Goal: Task Accomplishment & Management: Use online tool/utility

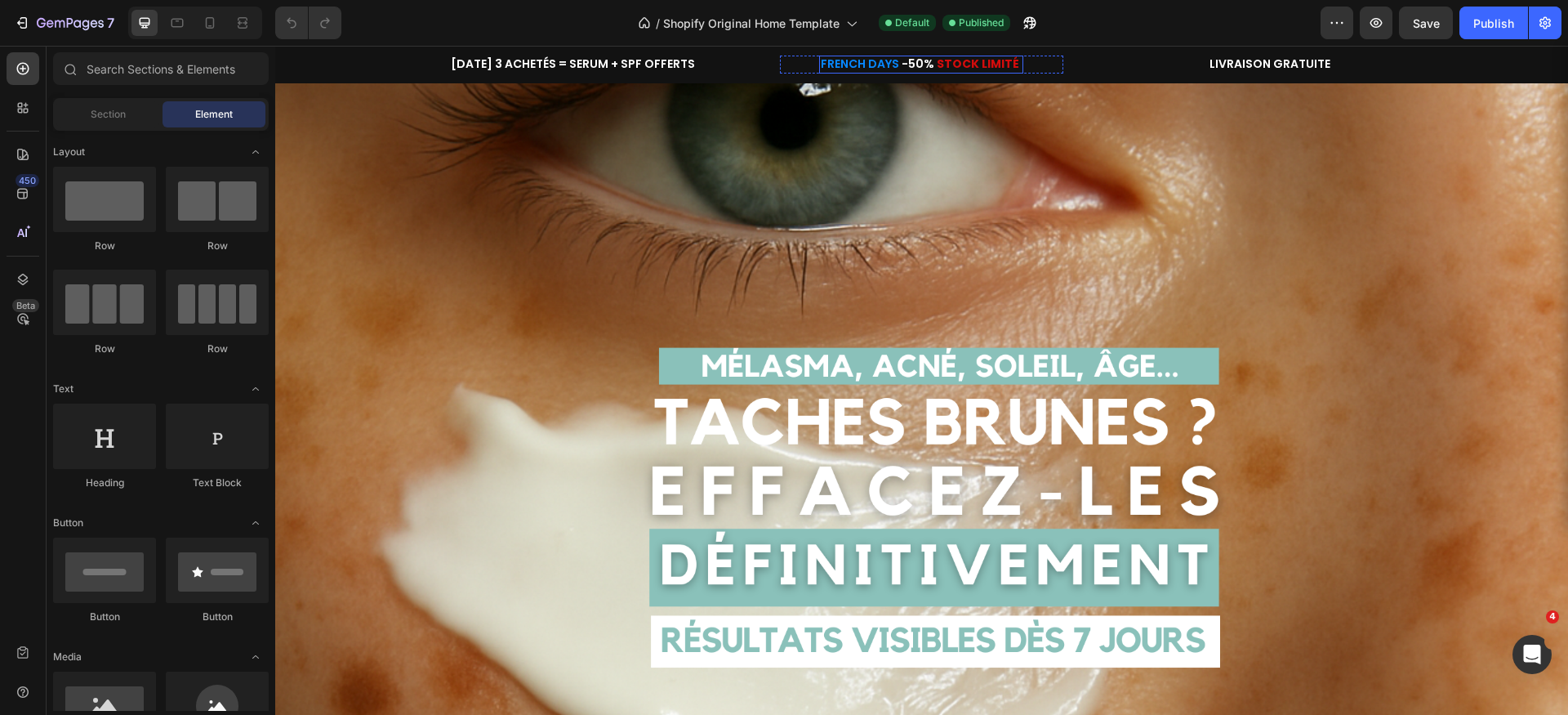
click at [875, 64] on span "FRENCH DAYS" at bounding box center [859, 64] width 79 height 17
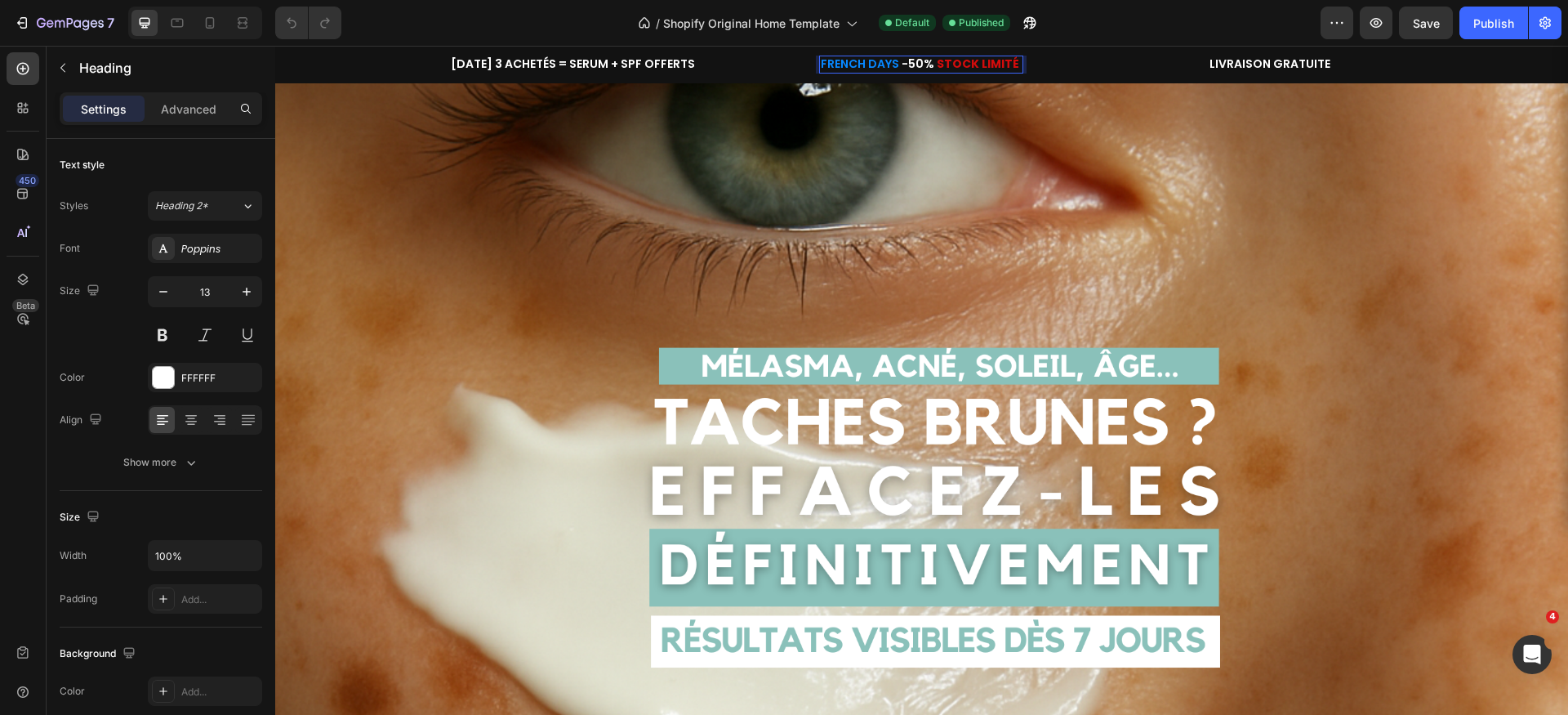
click at [875, 64] on span "FRENCH DAYS" at bounding box center [859, 64] width 79 height 17
click at [875, 64] on icon "Editor contextual toolbar" at bounding box center [879, 70] width 17 height 17
type input "0787FF"
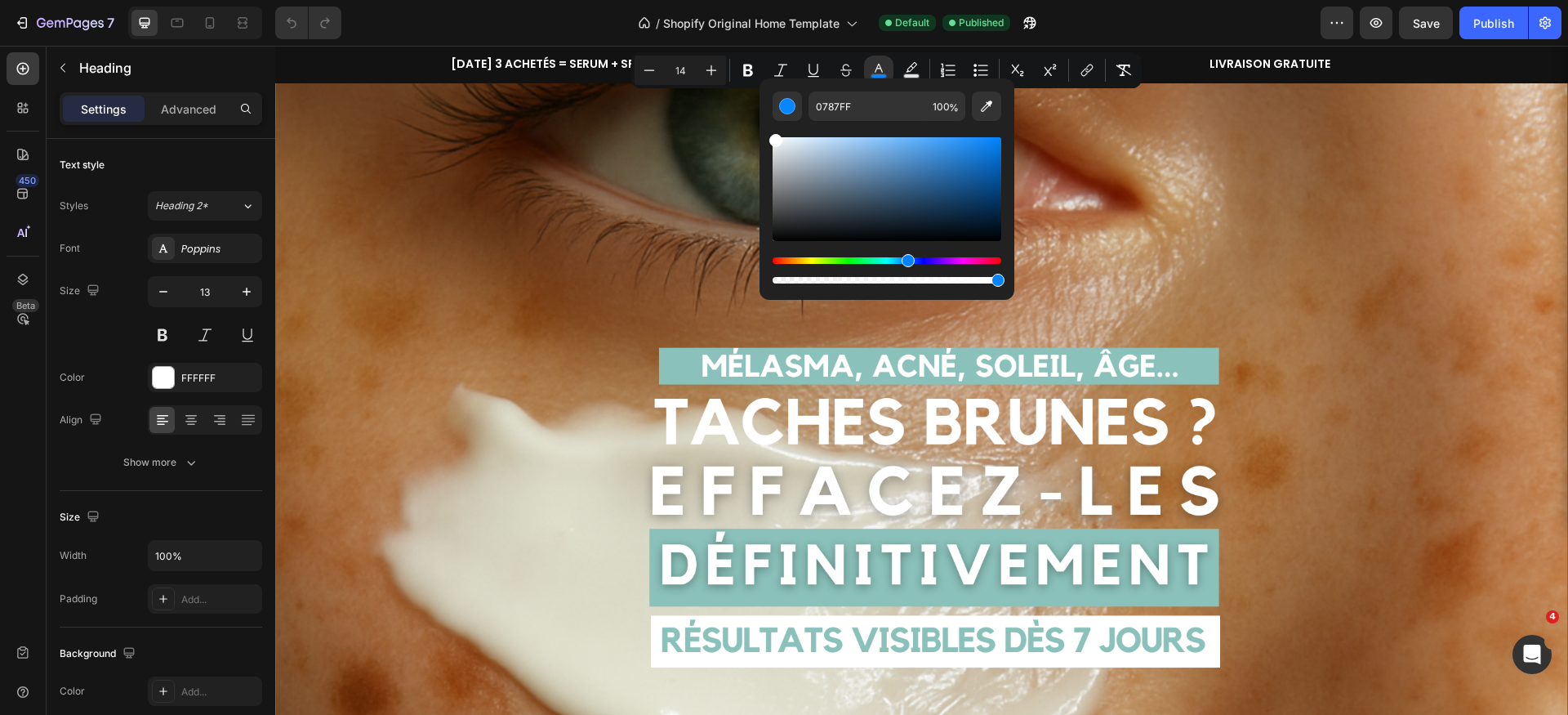
type input "FFFFFF"
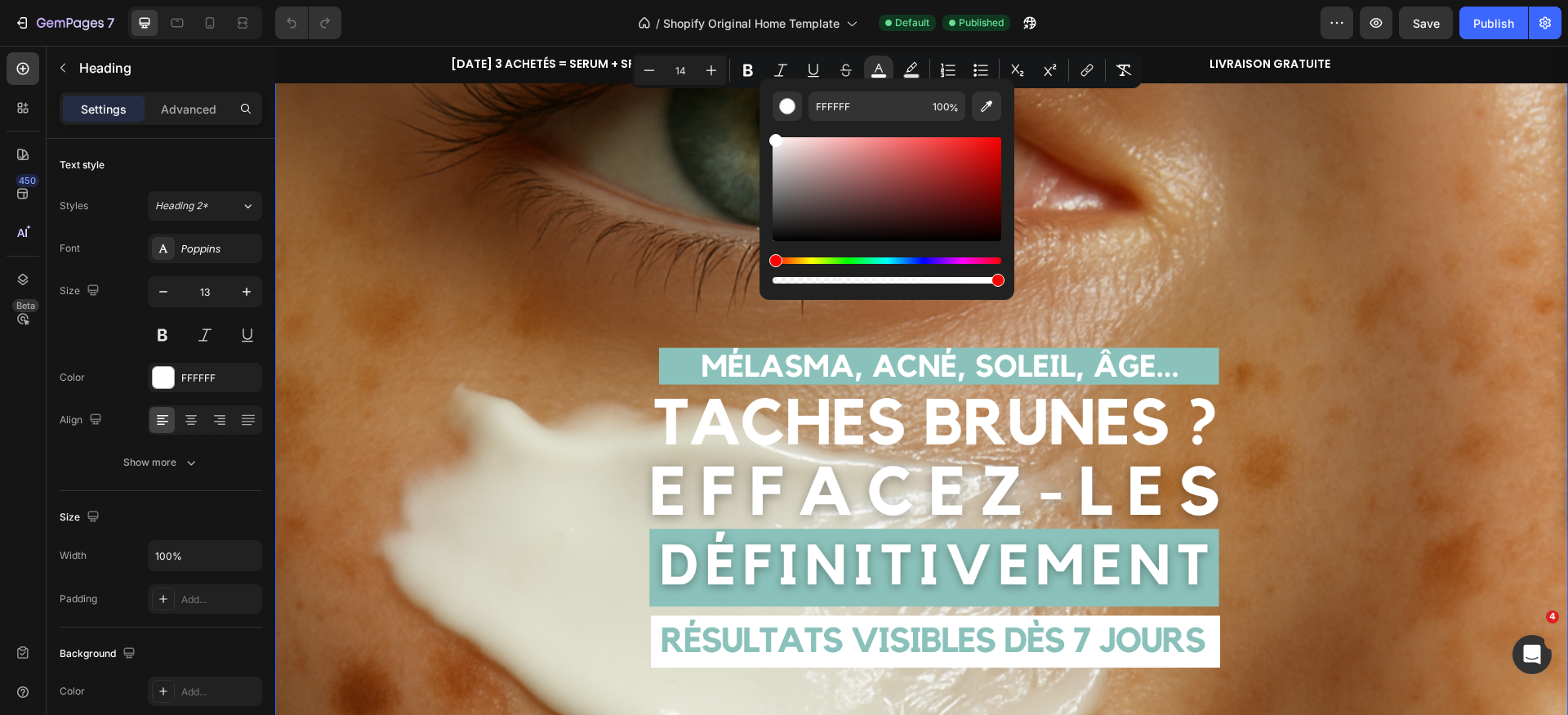
drag, startPoint x: 1273, startPoint y: 186, endPoint x: 1259, endPoint y: 194, distance: 16.1
click at [1111, 158] on img at bounding box center [921, 420] width 1293 height 727
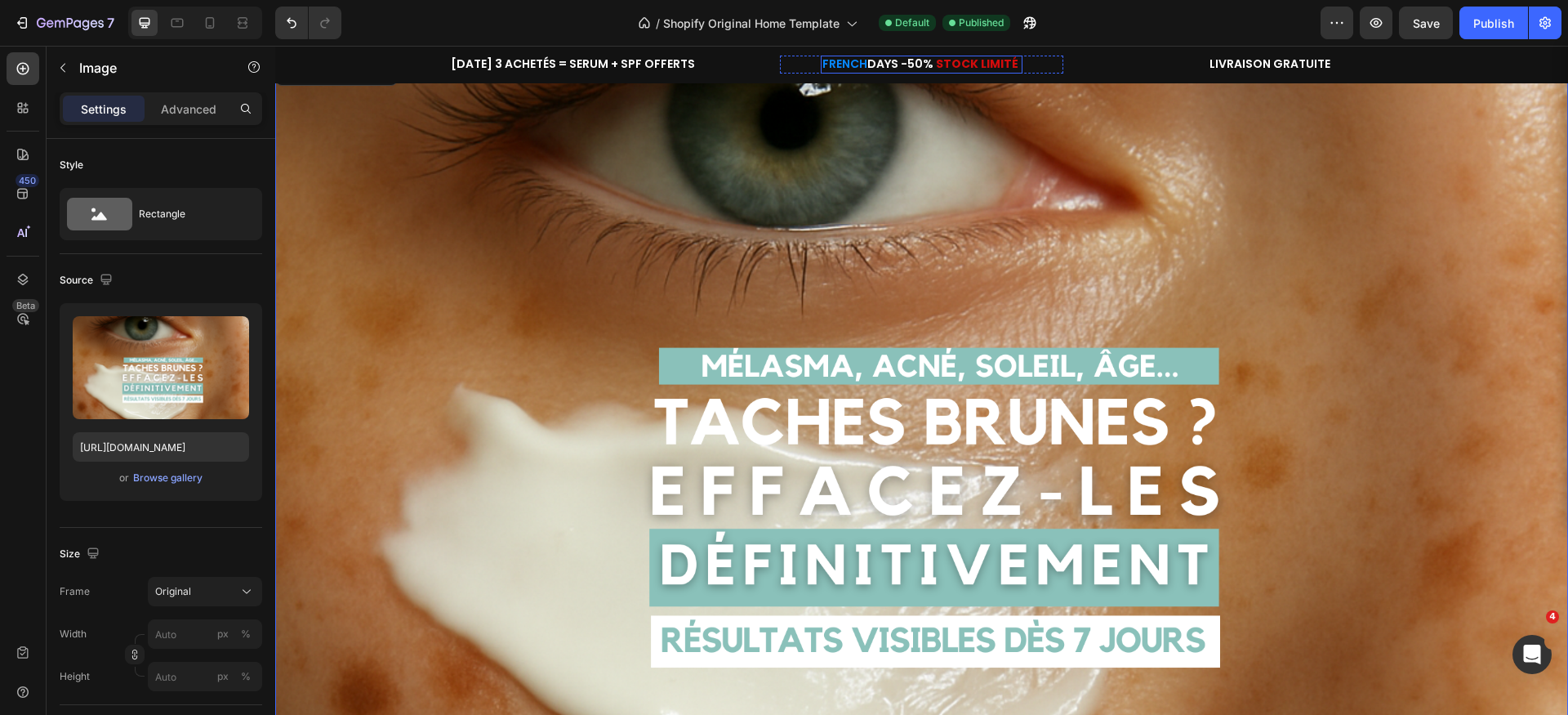
click at [847, 61] on span "FRENCH" at bounding box center [844, 64] width 45 height 17
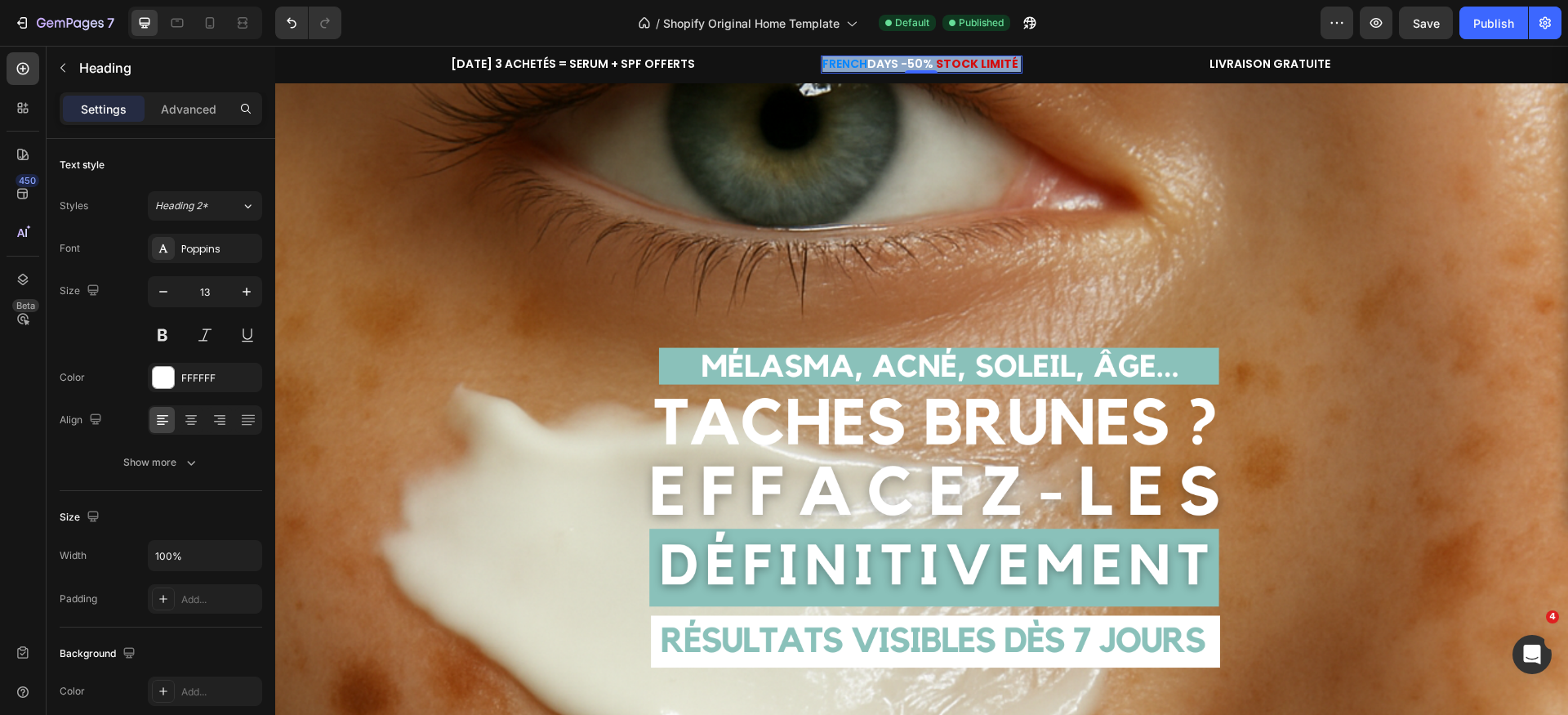
click at [847, 61] on span "FRENCH" at bounding box center [844, 64] width 45 height 17
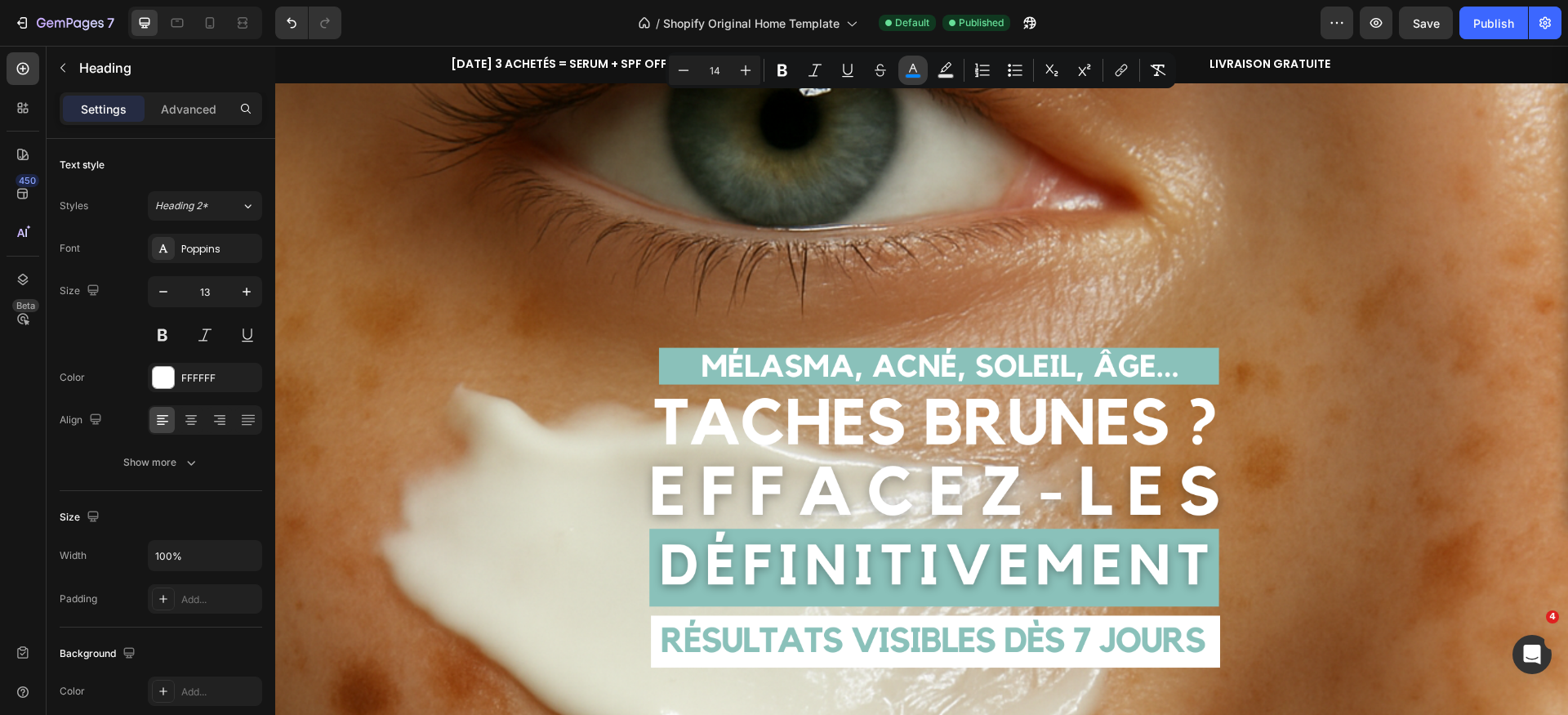
click at [917, 77] on rect "Editor contextual toolbar" at bounding box center [913, 76] width 16 height 4
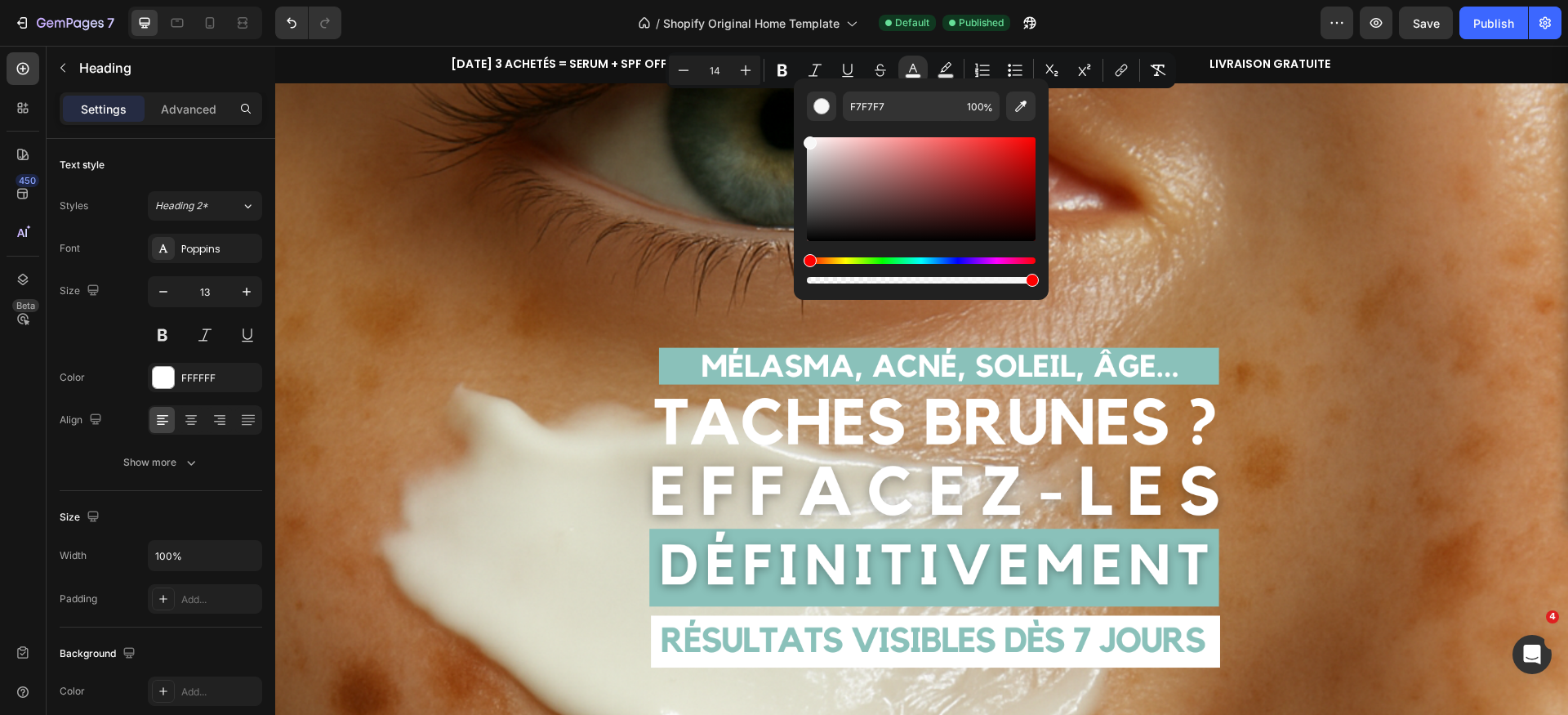
drag, startPoint x: 1031, startPoint y: 142, endPoint x: 803, endPoint y: 140, distance: 228.0
click at [804, 140] on div "Editor contextual toolbar" at bounding box center [810, 143] width 13 height 13
drag, startPoint x: 808, startPoint y: 137, endPoint x: 806, endPoint y: 127, distance: 10.2
click at [807, 127] on div "Editor contextual toolbar" at bounding box center [921, 204] width 229 height 166
type input "FFFFFF"
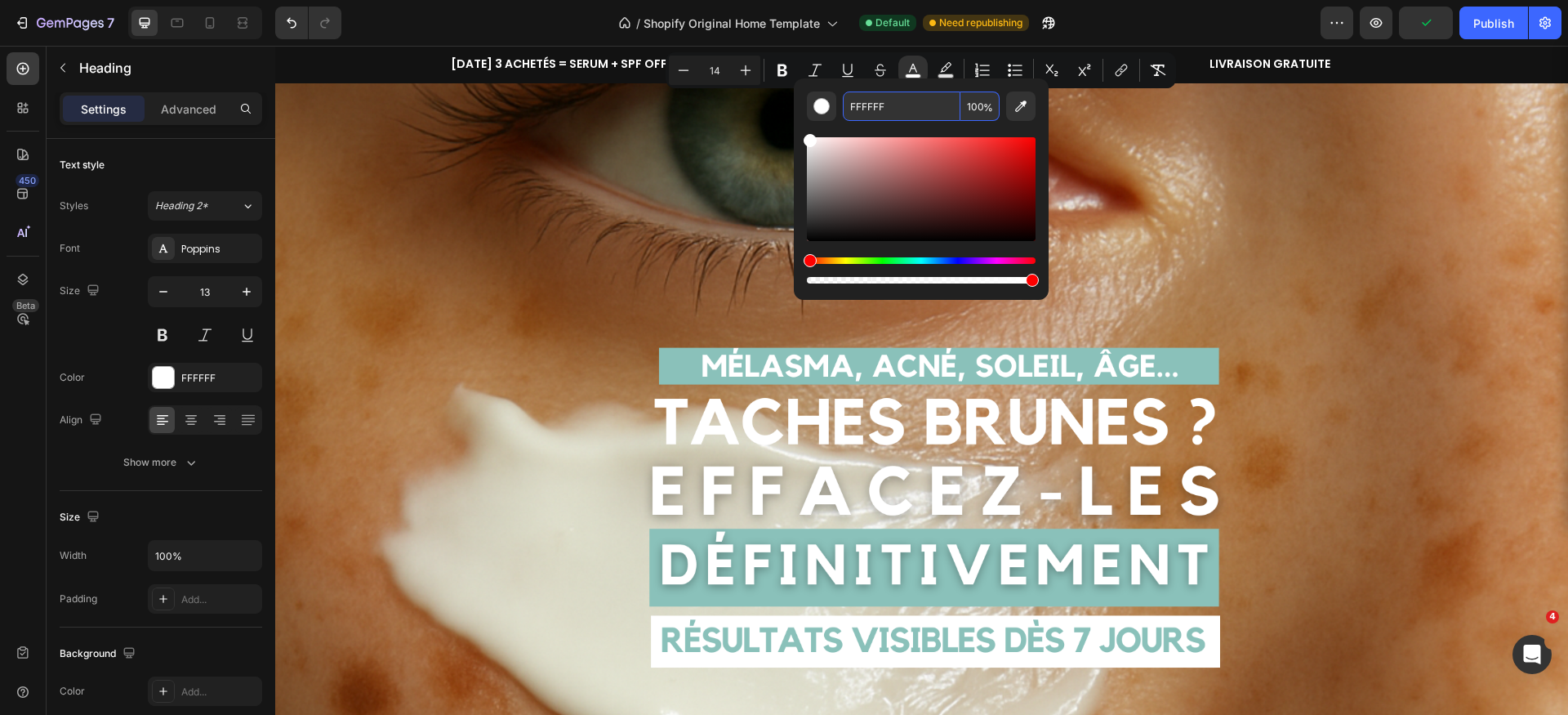
click at [918, 107] on input "FFFFFF" at bounding box center [901, 107] width 117 height 30
click at [1082, 109] on img at bounding box center [921, 420] width 1293 height 727
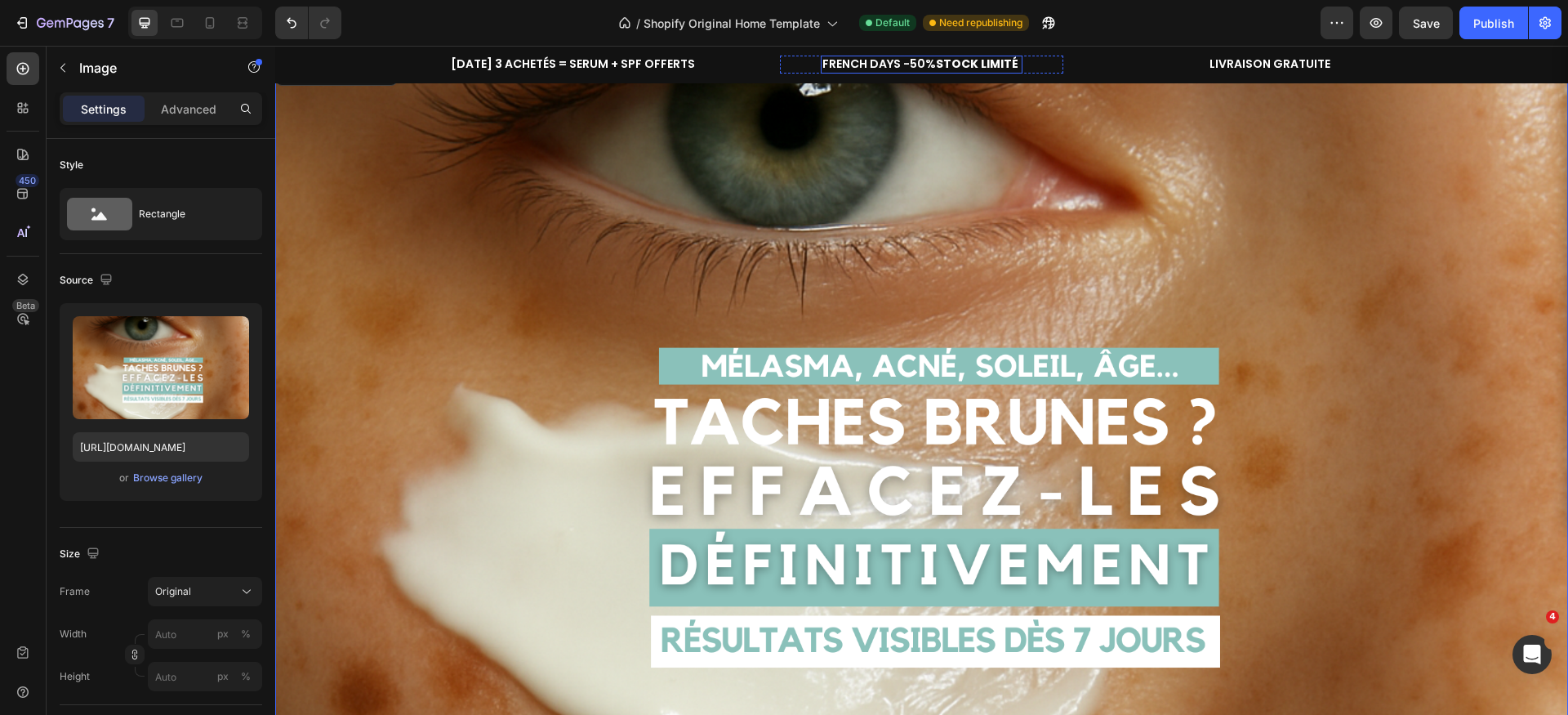
click at [920, 63] on span "FRENCH DAYS -50% STOCK LIMITÉ" at bounding box center [921, 64] width 198 height 17
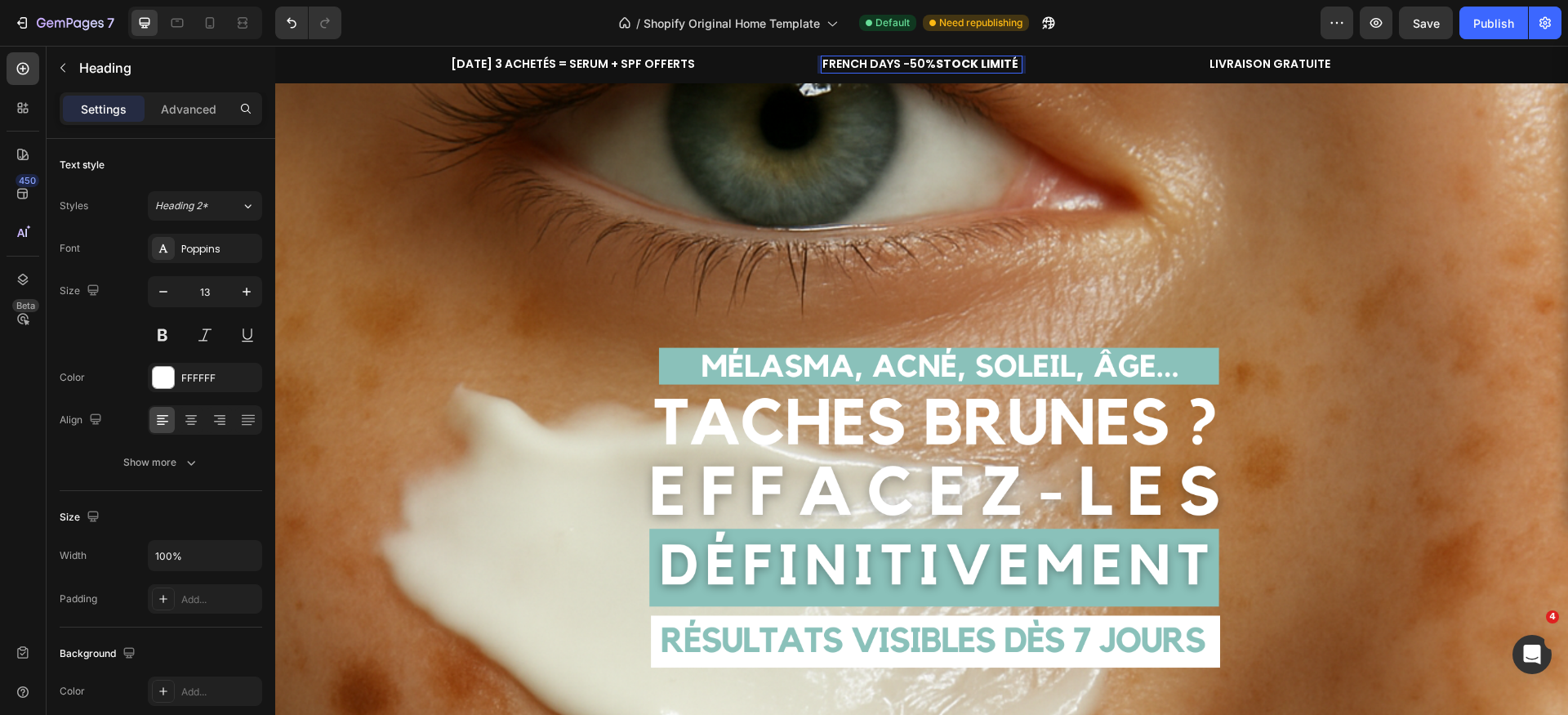
click at [911, 67] on span "FRENCH DAYS -50% STOCK LIMITÉ" at bounding box center [921, 64] width 198 height 17
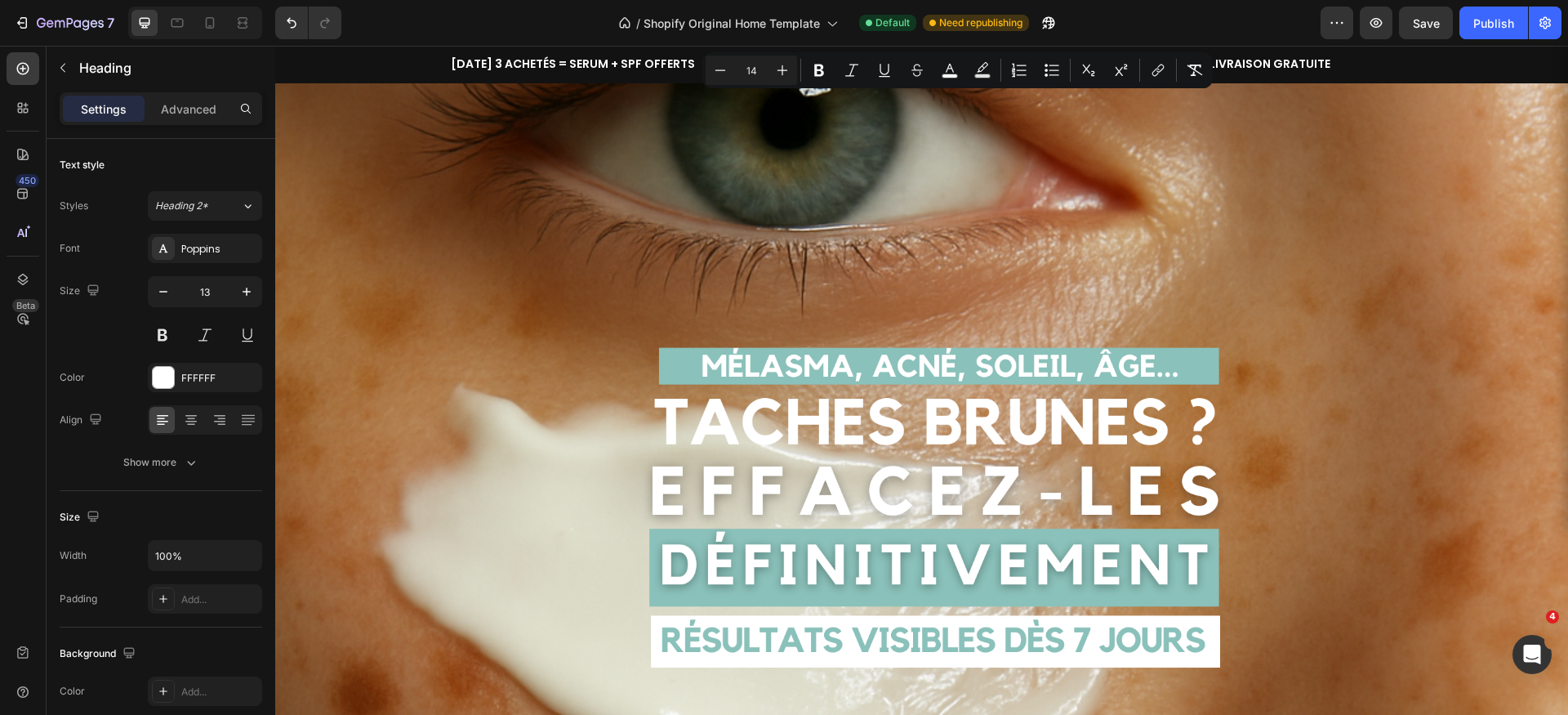
drag, startPoint x: 906, startPoint y: 66, endPoint x: 1297, endPoint y: 132, distance: 396.5
click at [1011, 65] on span "FRENCH DAYS -50% STOCK LIMITÉ" at bounding box center [921, 64] width 198 height 17
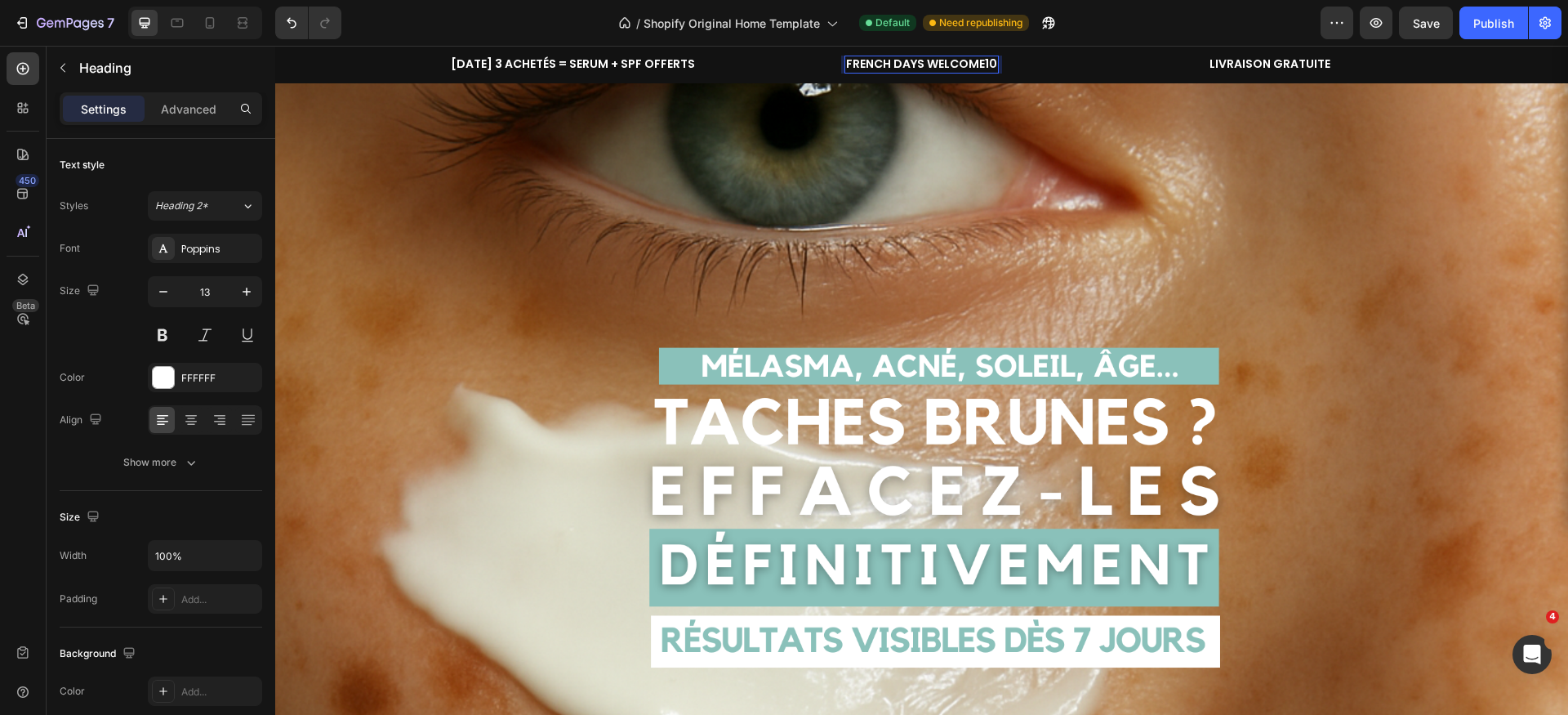
click at [925, 67] on span "FRENCH DAYS WELCOME10" at bounding box center [921, 64] width 151 height 17
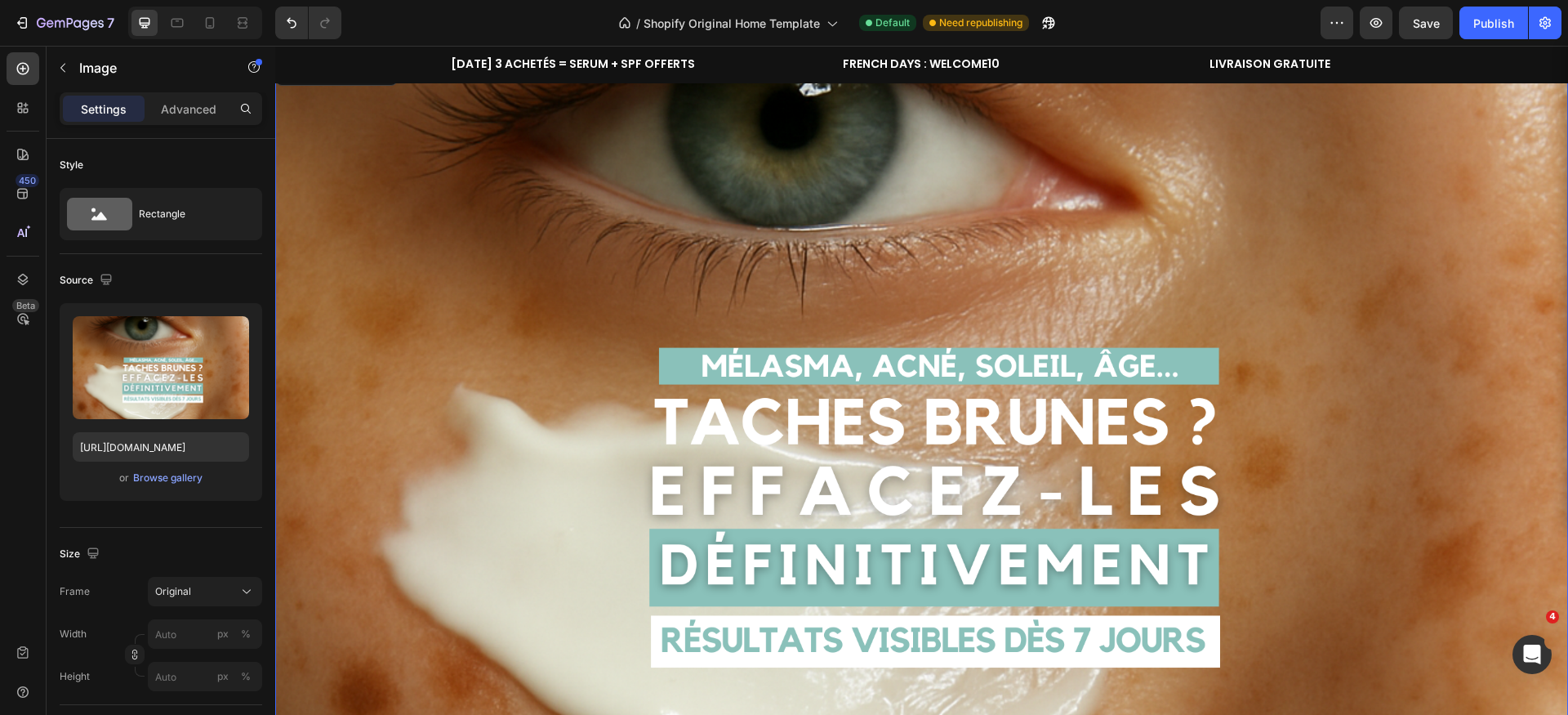
click at [1059, 128] on img at bounding box center [921, 420] width 1293 height 727
click at [922, 65] on span "FRENCH DAYS : WELCOME10" at bounding box center [921, 64] width 157 height 17
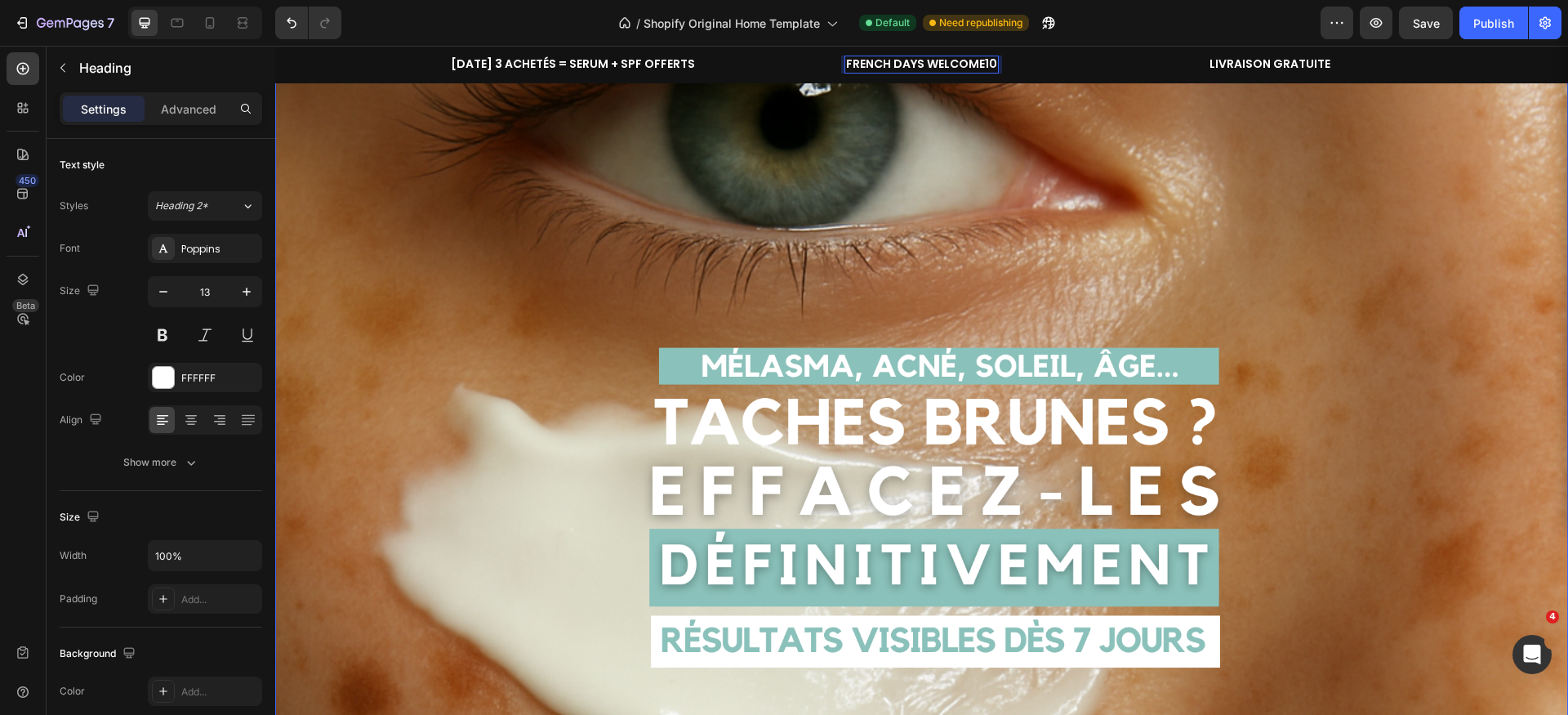
click at [1212, 136] on img at bounding box center [921, 420] width 1293 height 727
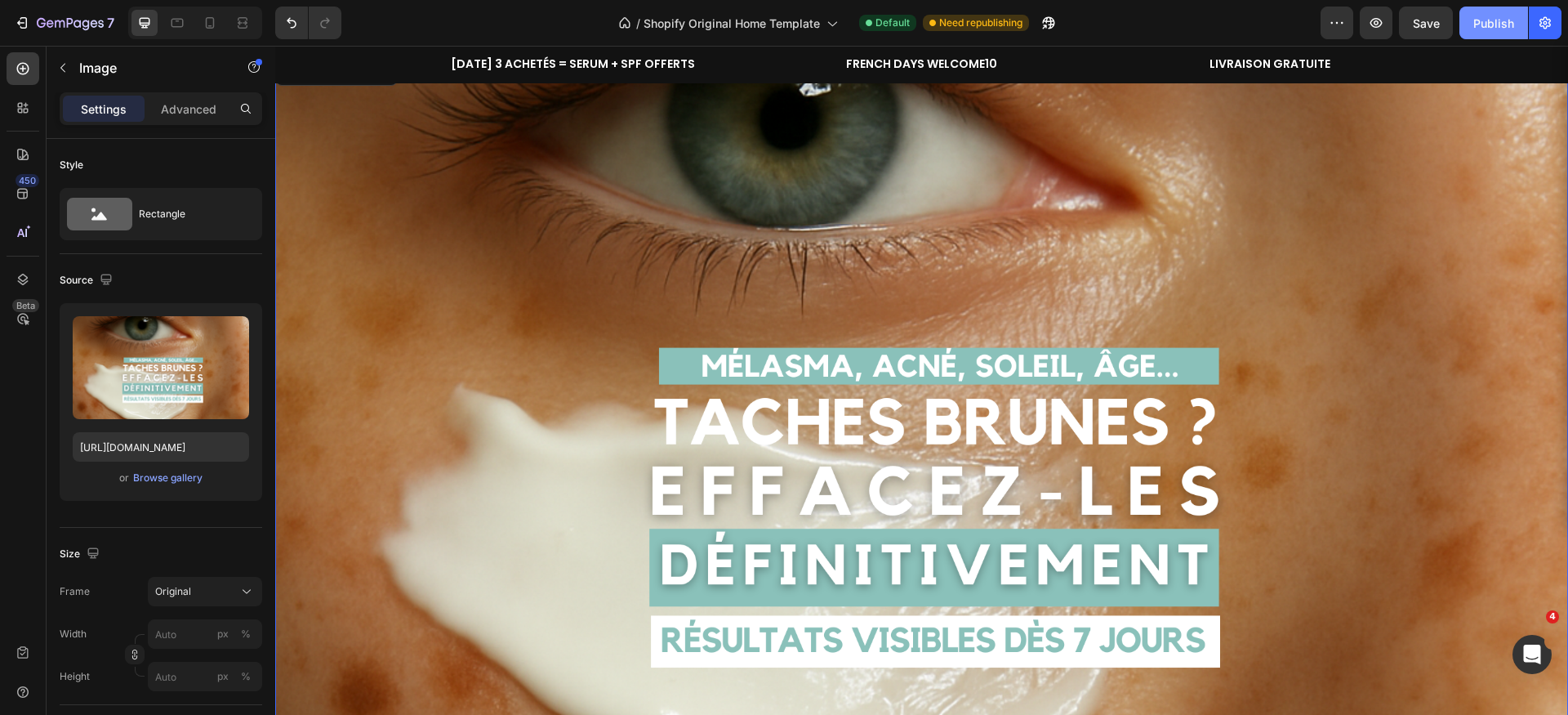
click at [1499, 35] on button "Publish" at bounding box center [1494, 23] width 69 height 33
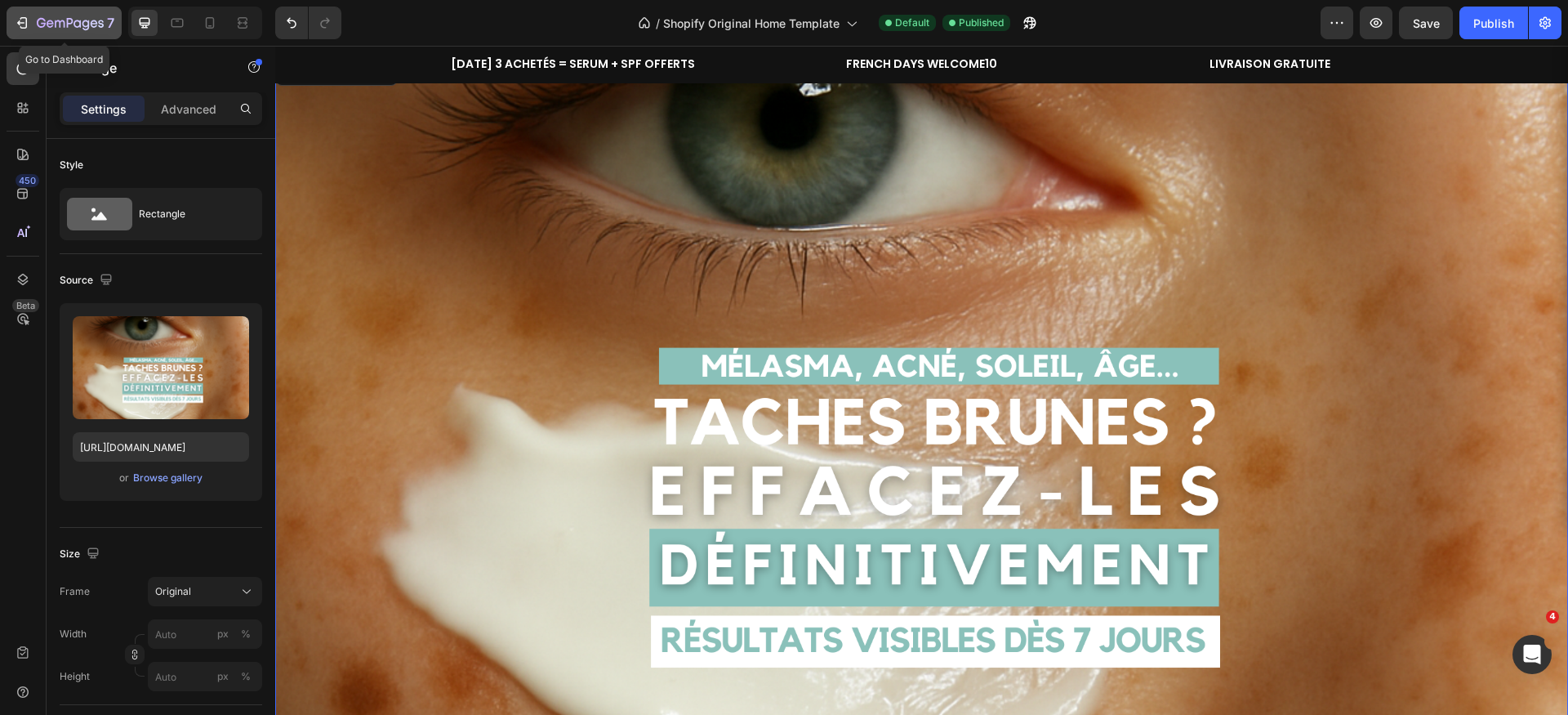
click at [23, 20] on icon "button" at bounding box center [22, 23] width 17 height 17
